Goal: Task Accomplishment & Management: Complete application form

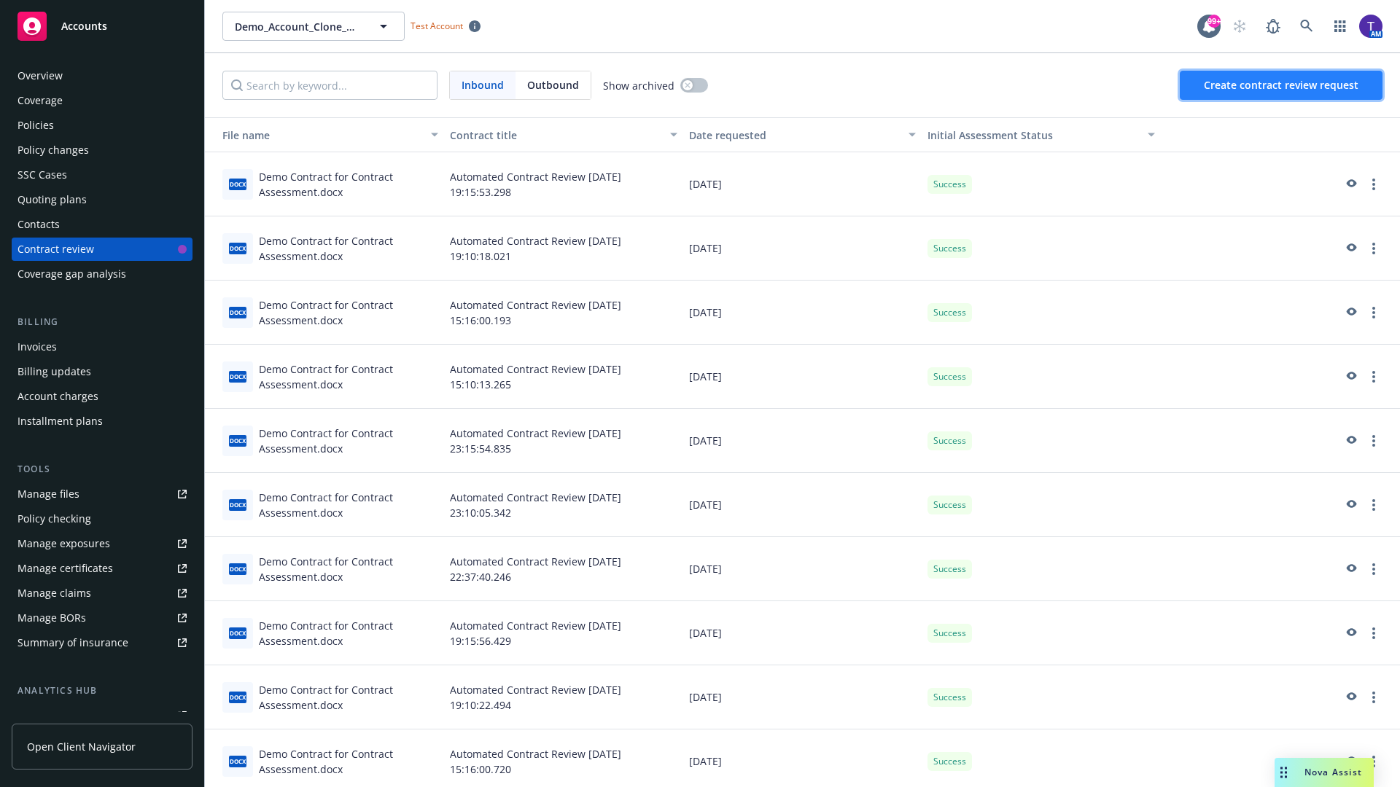
click at [1282, 85] on span "Create contract review request" at bounding box center [1281, 85] width 155 height 14
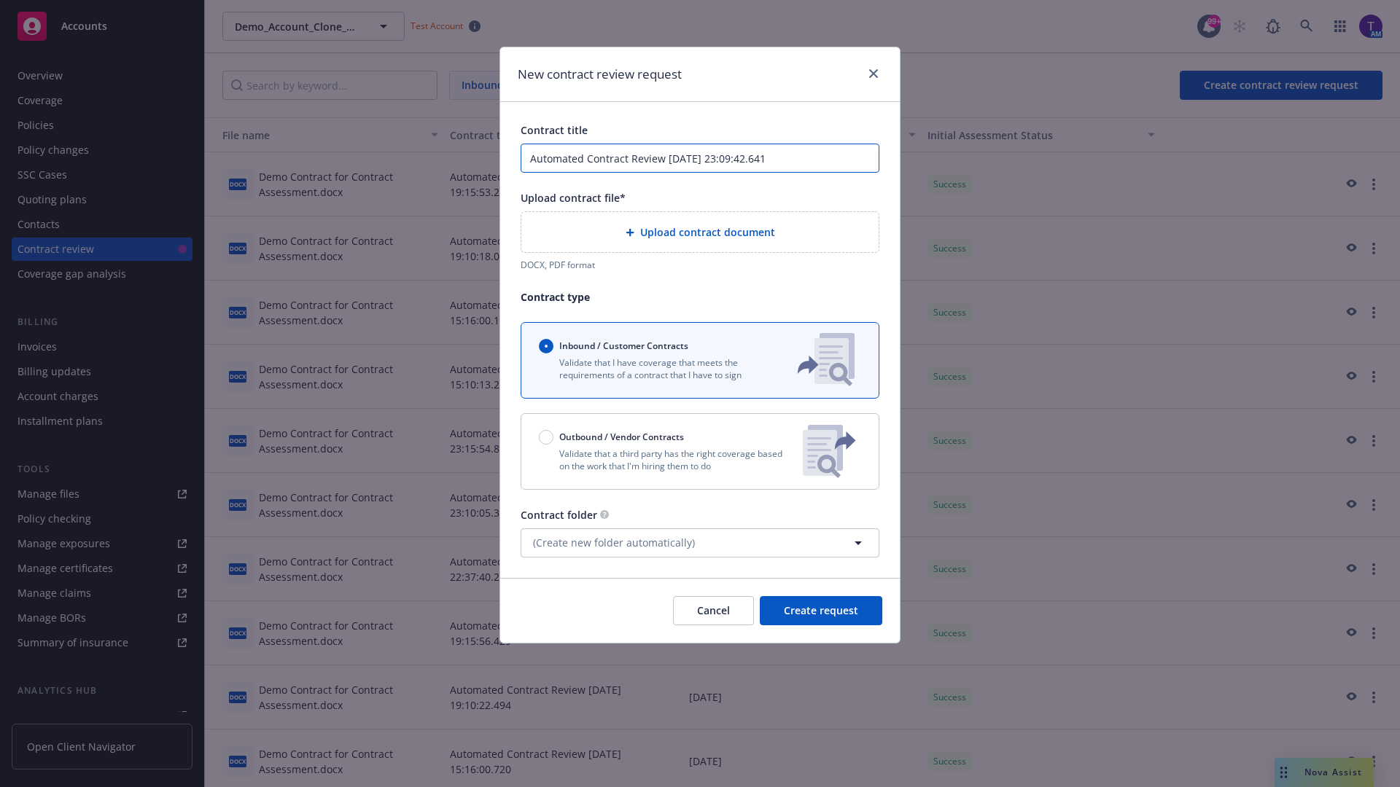
type input "Automated Contract Review 10-13-2025 23:09:42.641"
click at [700, 451] on p "Validate that a third party has the right coverage based on the work that I'm h…" at bounding box center [665, 460] width 252 height 25
radio input "false"
radio input "true"
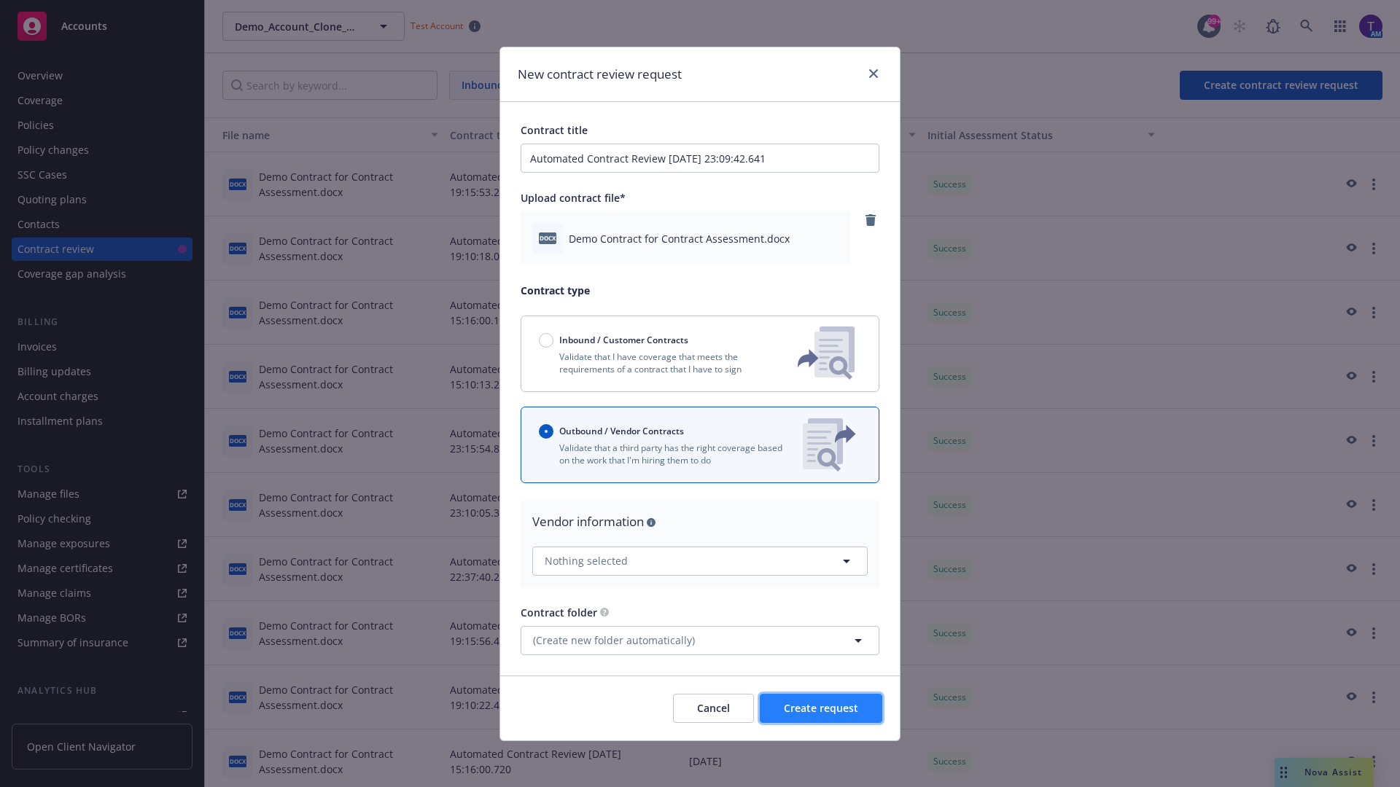
click at [821, 708] on span "Create request" at bounding box center [821, 708] width 74 height 14
